Goal: Task Accomplishment & Management: Manage account settings

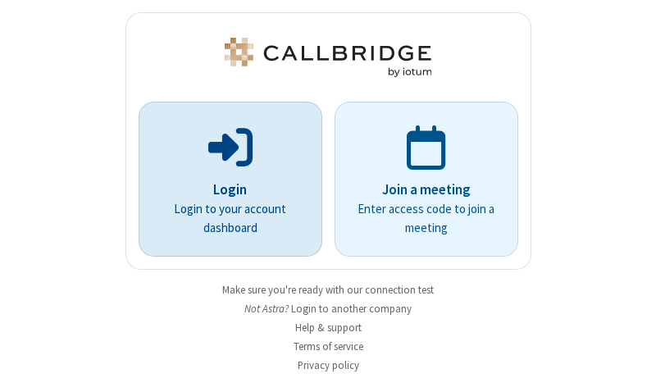
click at [224, 189] on p "Login" at bounding box center [230, 189] width 138 height 21
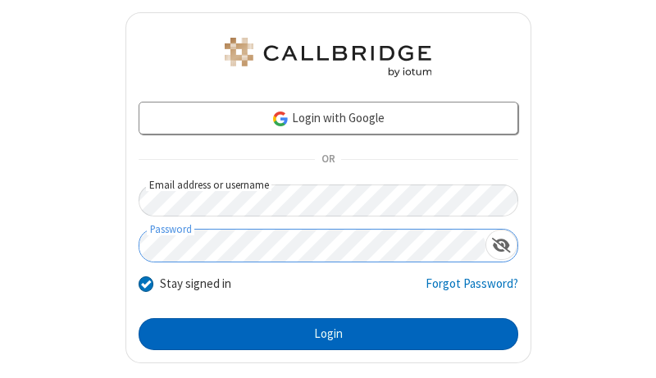
click at [321, 334] on button "Login" at bounding box center [327, 334] width 379 height 33
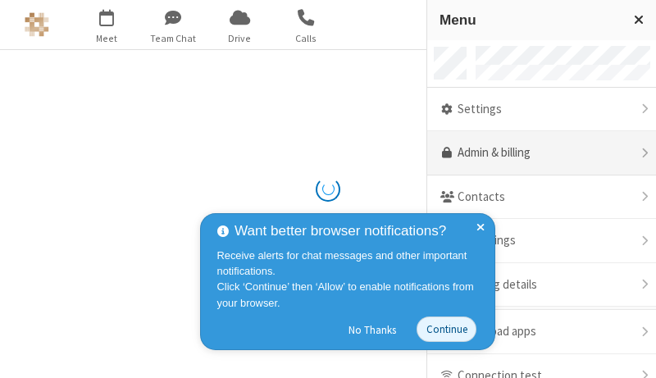
click at [535, 153] on link "Admin & billing" at bounding box center [541, 153] width 229 height 44
